Goal: Task Accomplishment & Management: Manage account settings

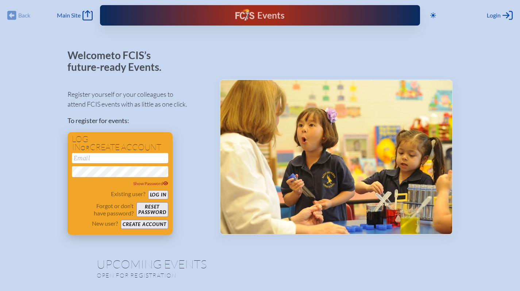
type input "[EMAIL_ADDRESS][DOMAIN_NAME]"
click at [160, 194] on button "Log in" at bounding box center [158, 194] width 20 height 9
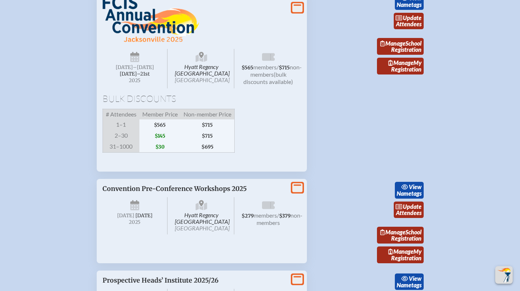
scroll to position [1410, 0]
click at [412, 30] on link "update Attendees" at bounding box center [409, 21] width 30 height 17
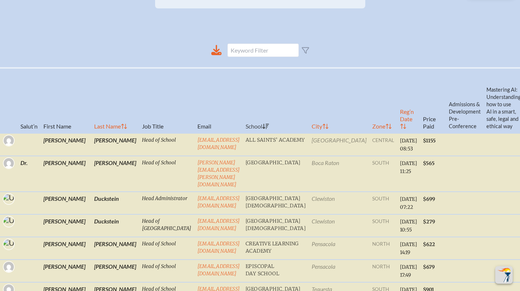
scroll to position [254, 0]
click at [217, 53] on icon at bounding box center [216, 49] width 7 height 8
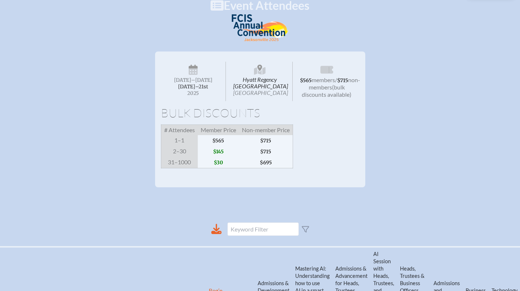
scroll to position [0, 0]
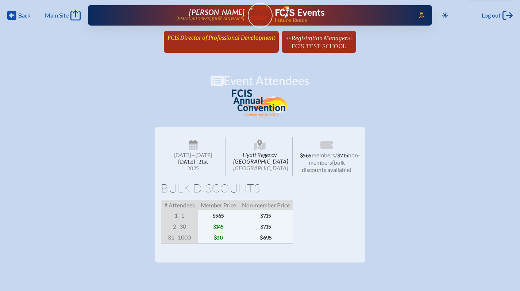
click at [208, 36] on span "FCIS Director of Professional Development" at bounding box center [222, 37] width 108 height 7
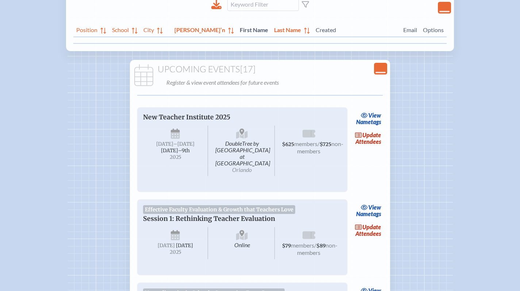
scroll to position [157, 0]
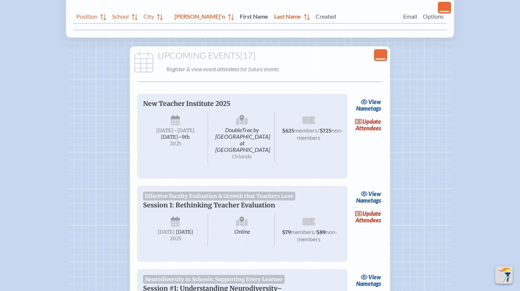
click at [359, 106] on link "view Nametags" at bounding box center [369, 105] width 29 height 17
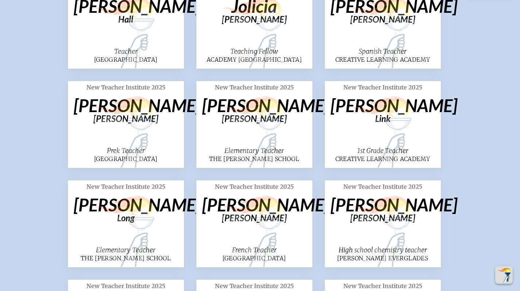
scroll to position [527, 0]
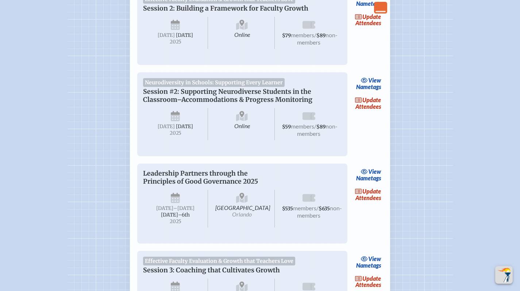
scroll to position [658, 0]
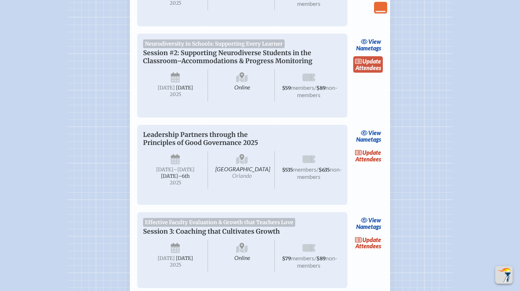
click at [379, 65] on span "update" at bounding box center [372, 61] width 19 height 7
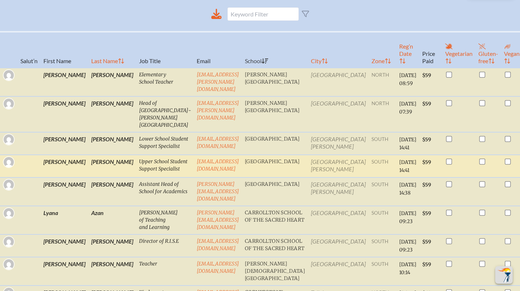
scroll to position [275, 0]
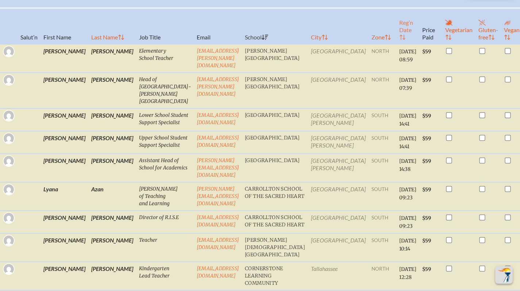
click at [397, 41] on th "Reg’n Date" at bounding box center [408, 26] width 23 height 36
checkbox input "false"
checkbox input "true"
checkbox input "false"
